Goal: Task Accomplishment & Management: Manage account settings

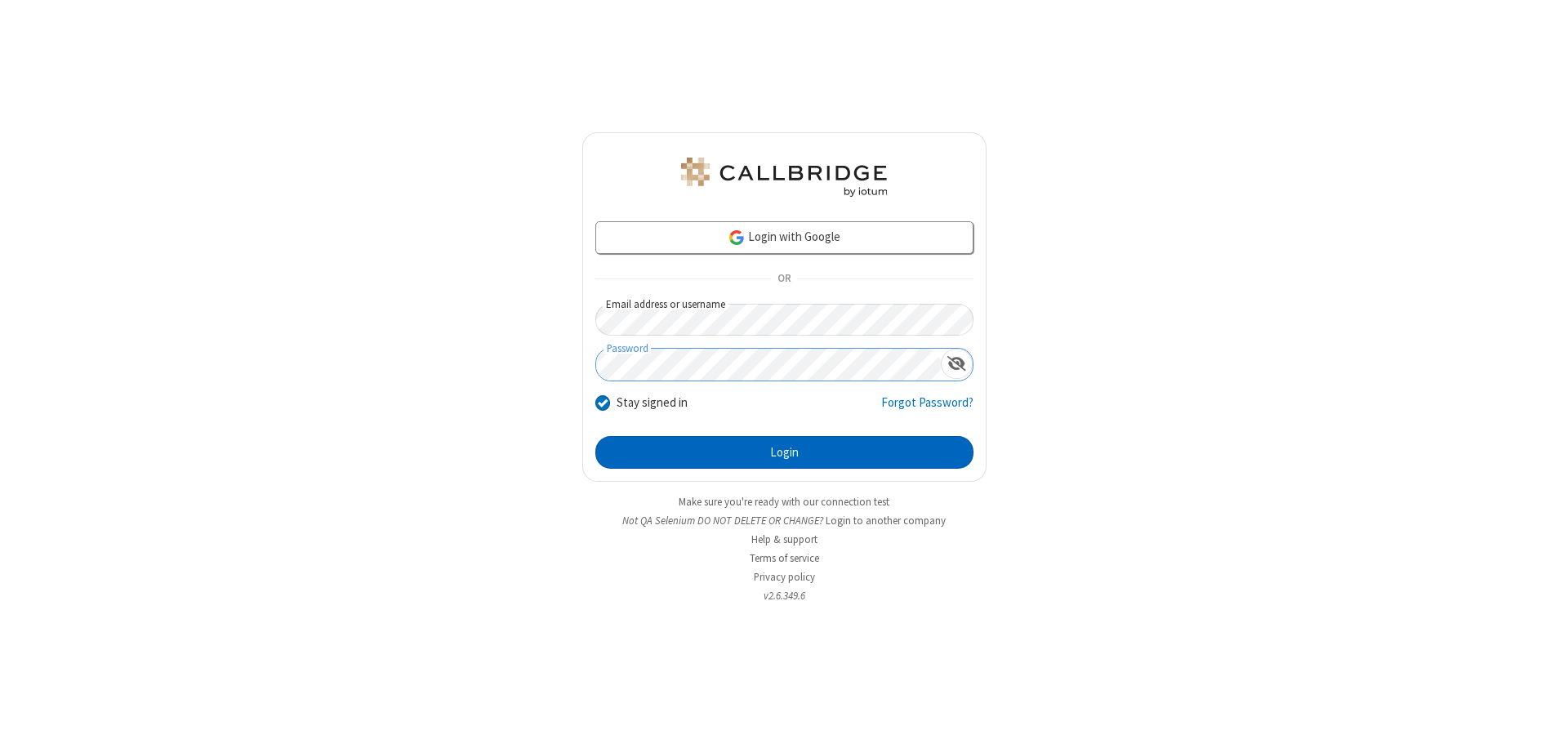
click at [784, 452] on button "Login" at bounding box center [784, 452] width 378 height 33
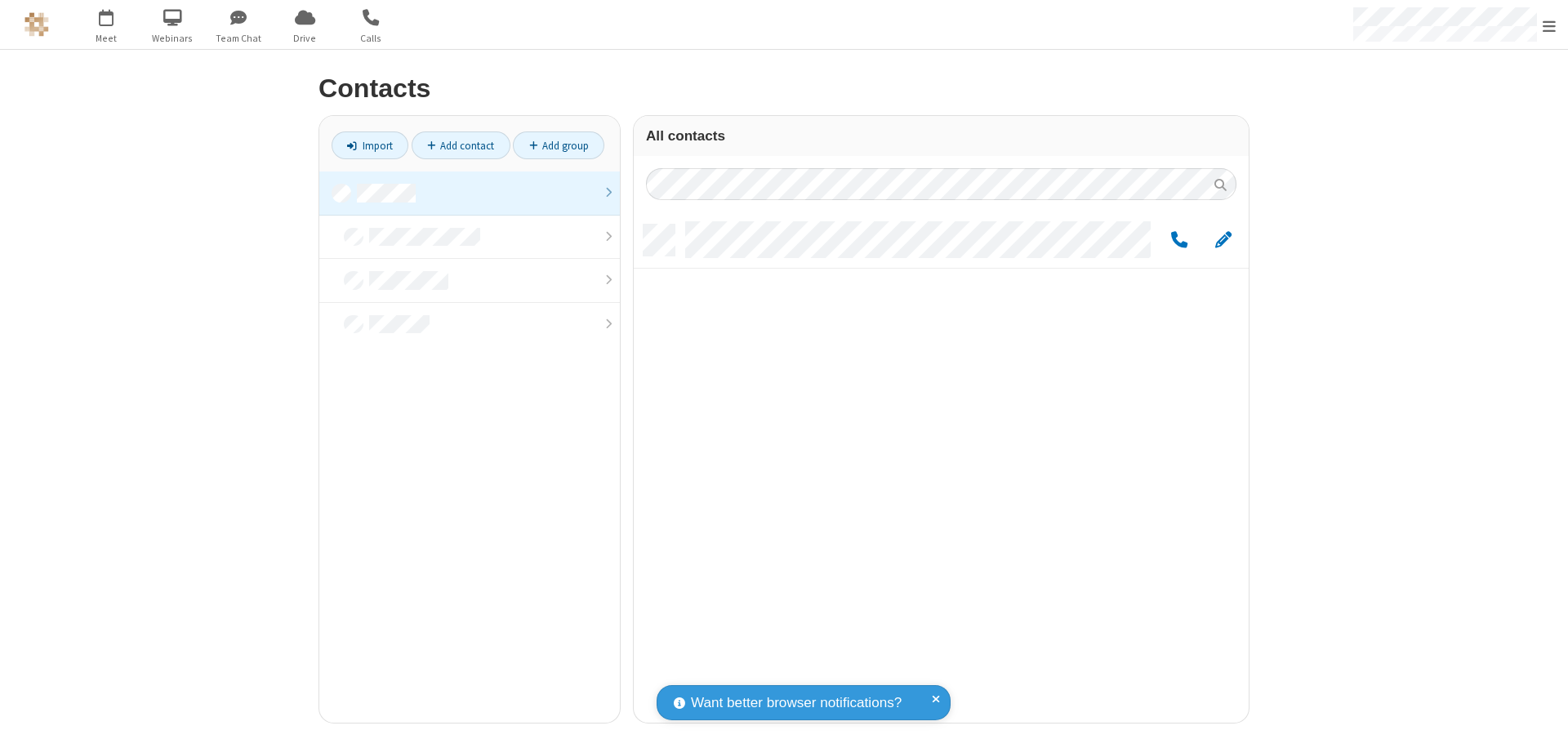
click at [469, 193] on link at bounding box center [469, 193] width 300 height 44
click at [461, 145] on link "Add contact" at bounding box center [461, 145] width 99 height 27
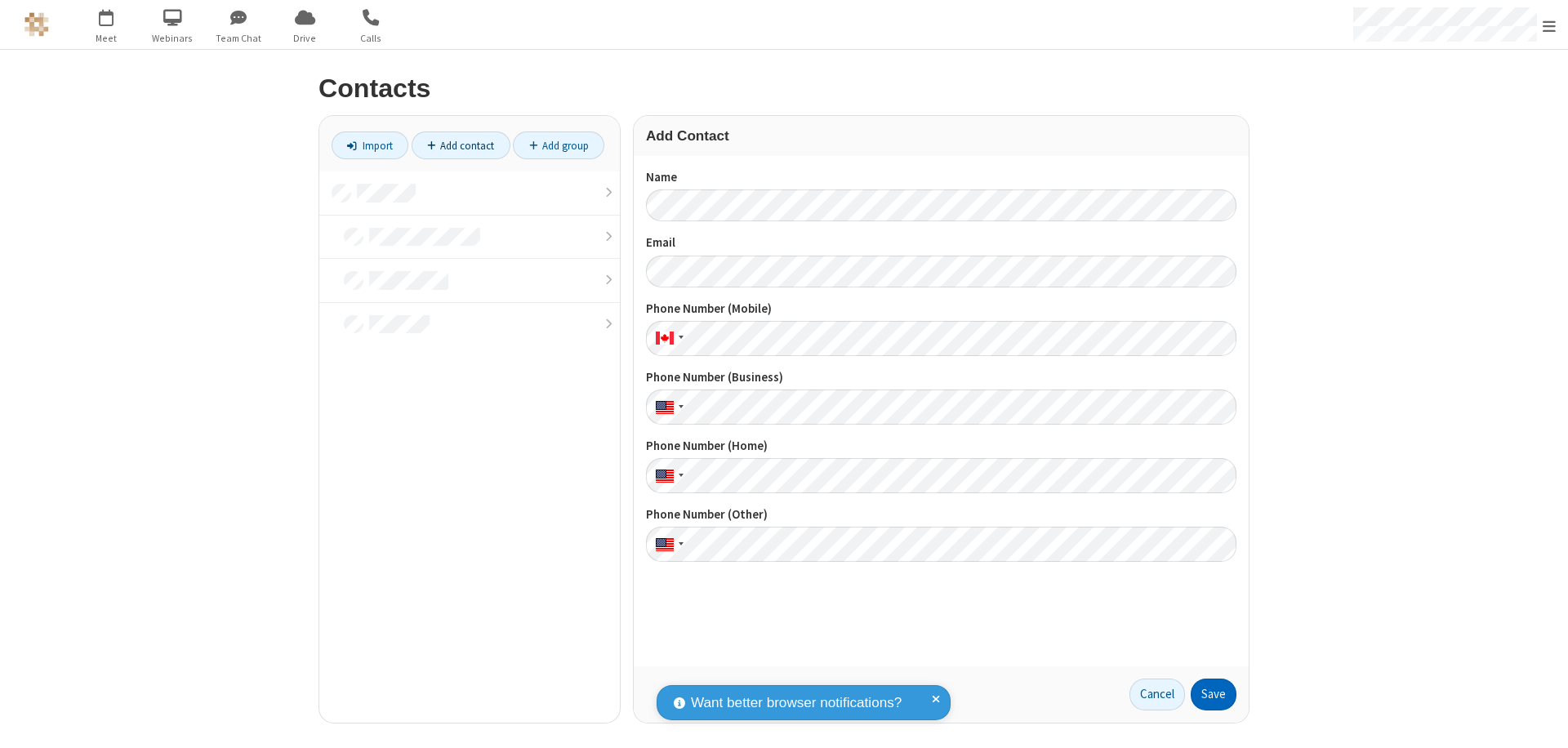
click at [1214, 694] on button "Save" at bounding box center [1213, 695] width 45 height 33
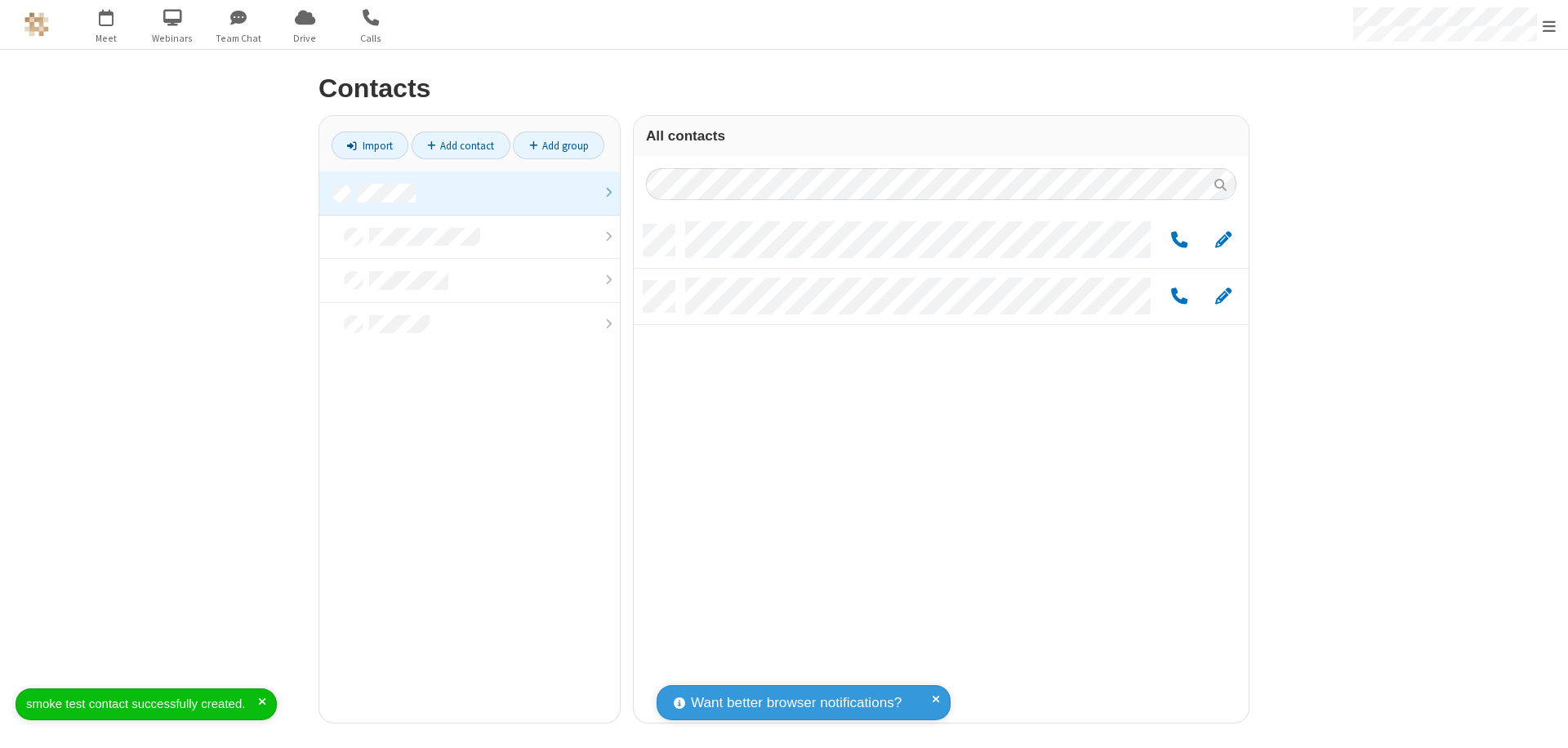
scroll to position [498, 603]
